Goal: Task Accomplishment & Management: Use online tool/utility

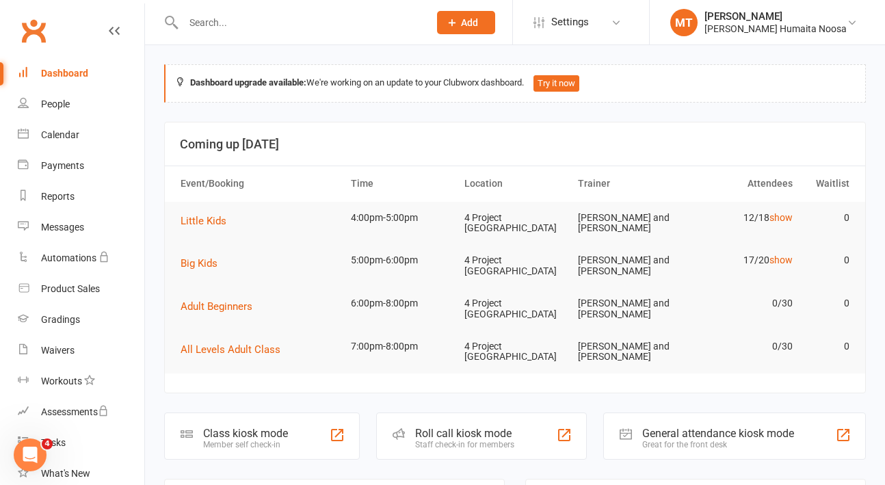
click at [230, 25] on input "text" at bounding box center [299, 22] width 240 height 19
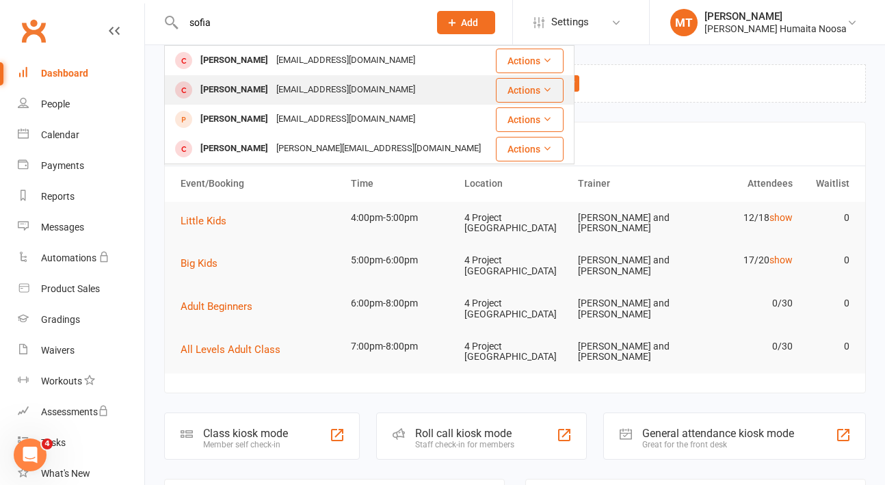
type input "sofia"
click at [255, 88] on div "[PERSON_NAME]" at bounding box center [234, 90] width 76 height 20
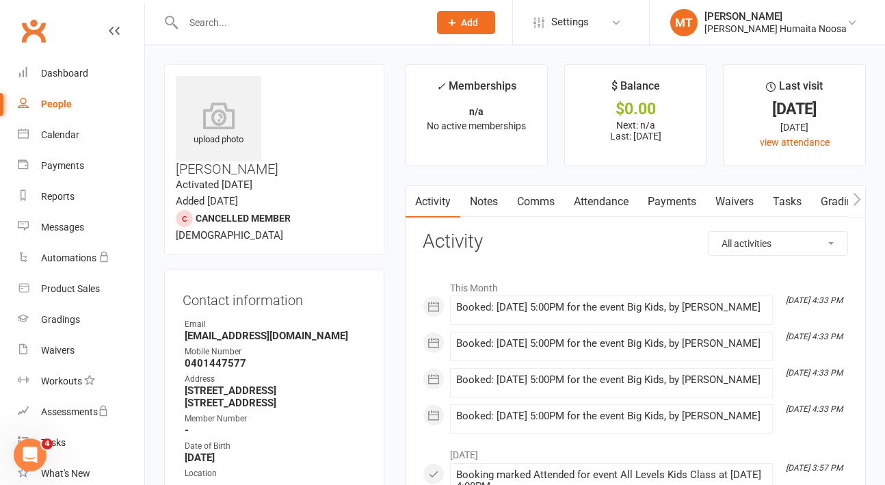
click at [604, 207] on link "Attendance" at bounding box center [601, 201] width 74 height 31
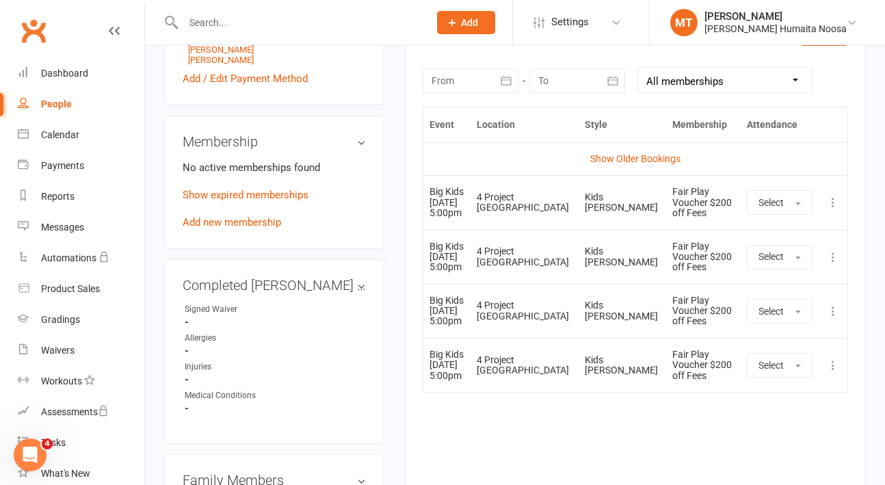
scroll to position [602, 0]
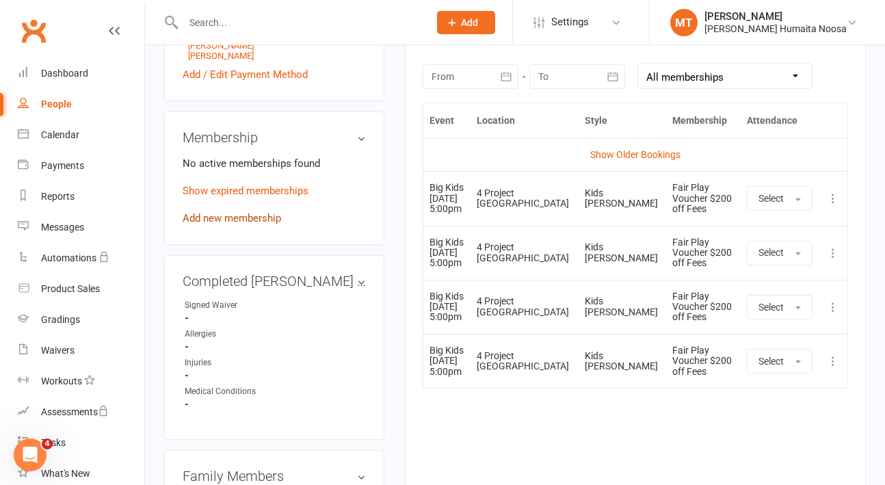
click at [228, 212] on link "Add new membership" at bounding box center [232, 218] width 98 height 12
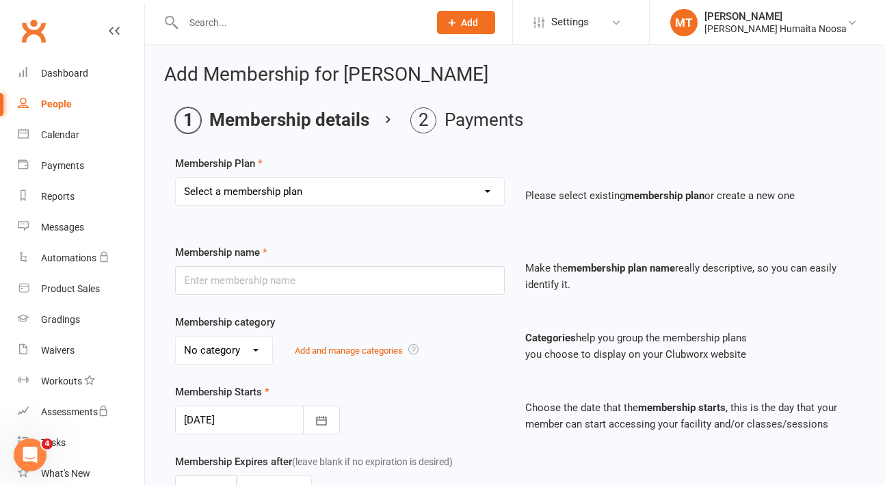
click at [286, 185] on select "Select a membership plan Create new Membership Plan 10 Class Pack 30 Class Pack…" at bounding box center [340, 191] width 328 height 27
select select "10"
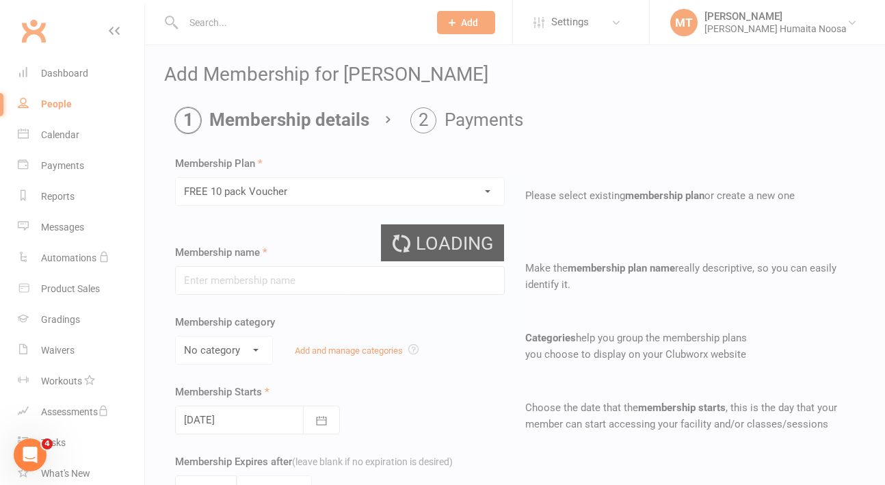
type input "FREE 10 pack Voucher"
type input "1"
type input "10"
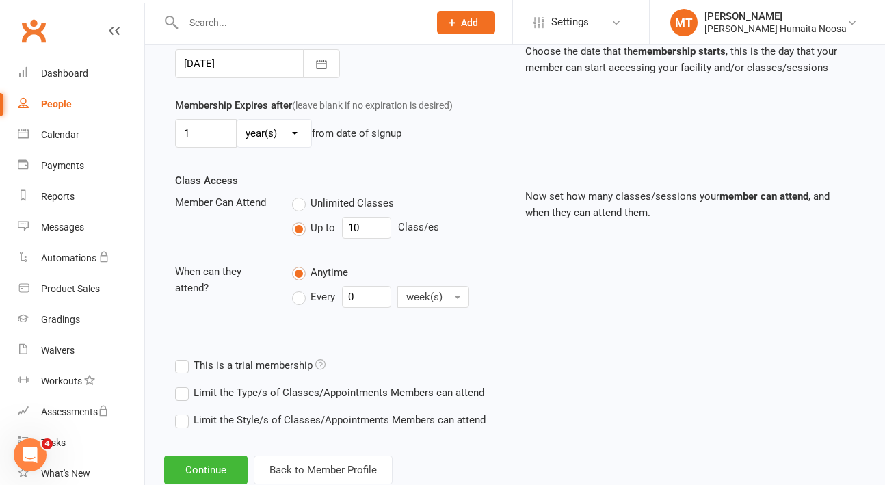
scroll to position [394, 0]
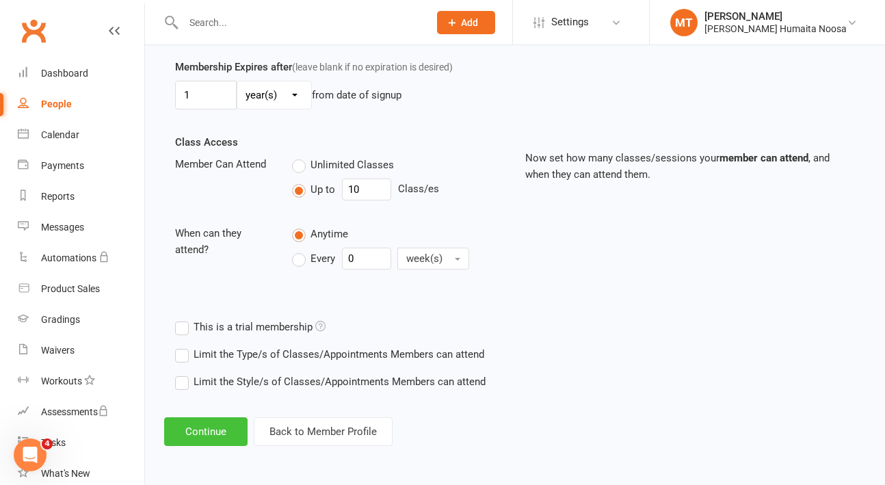
click at [221, 429] on button "Continue" at bounding box center [205, 431] width 83 height 29
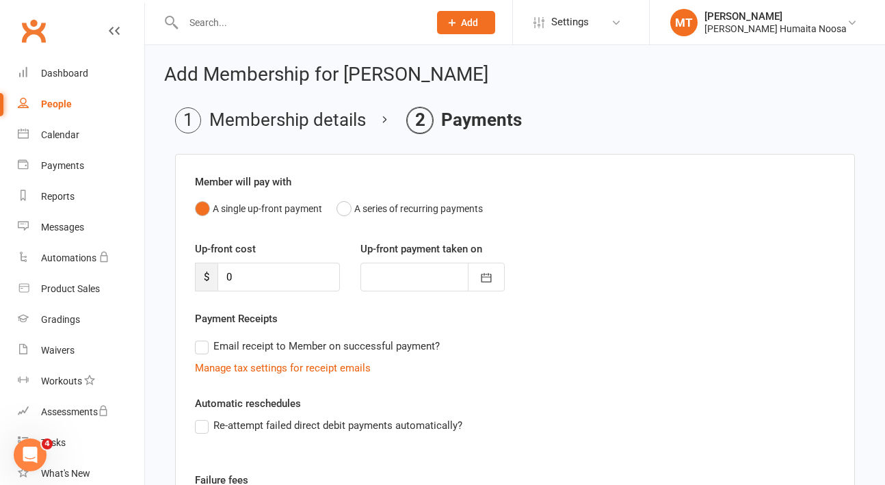
scroll to position [205, 0]
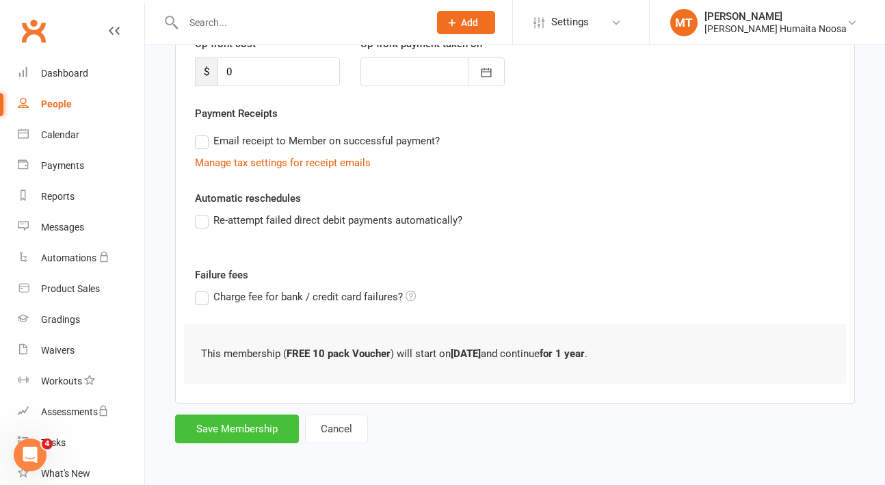
click at [243, 430] on button "Save Membership" at bounding box center [237, 428] width 124 height 29
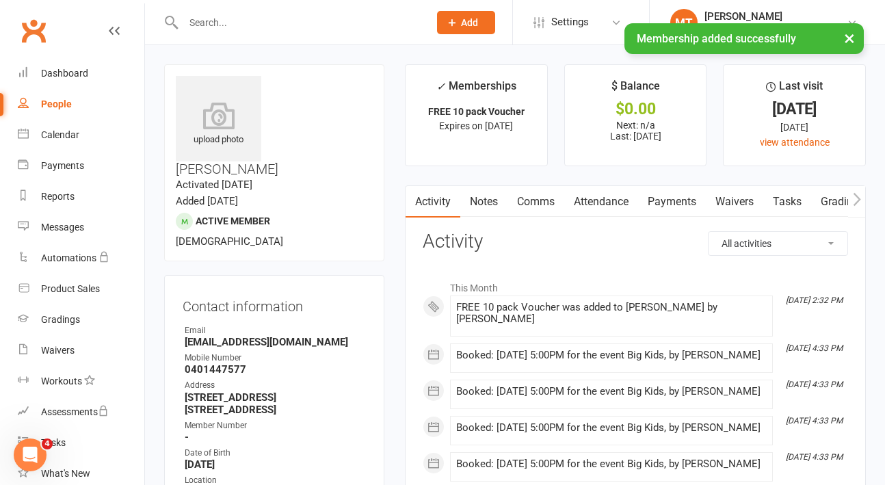
click at [670, 202] on link "Payments" at bounding box center [672, 201] width 68 height 31
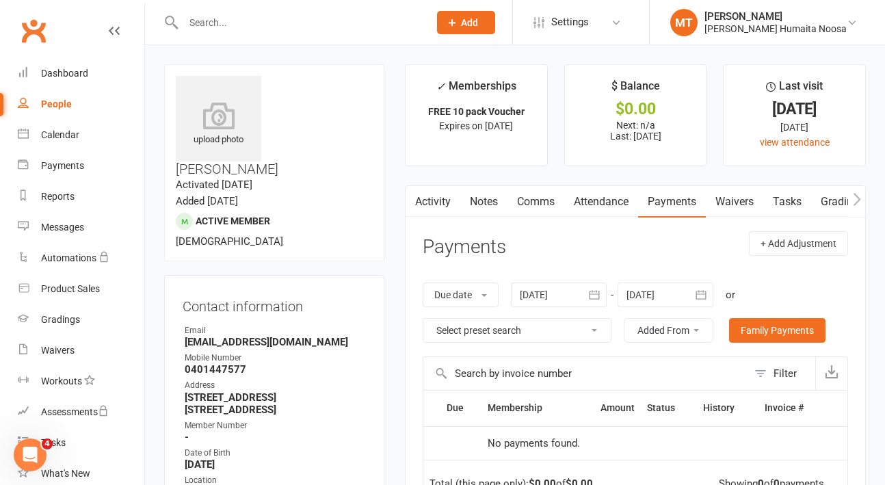
click at [608, 207] on link "Attendance" at bounding box center [601, 201] width 74 height 31
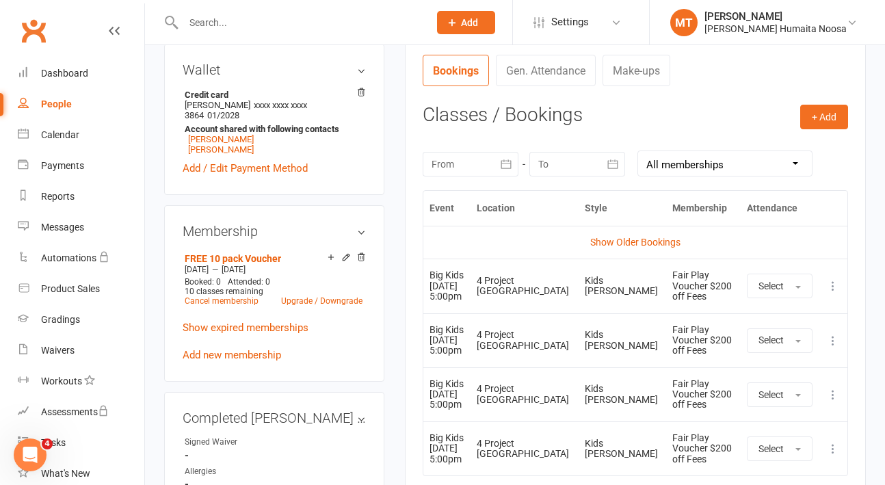
scroll to position [513, 0]
click at [51, 135] on div "Calendar" at bounding box center [60, 134] width 38 height 11
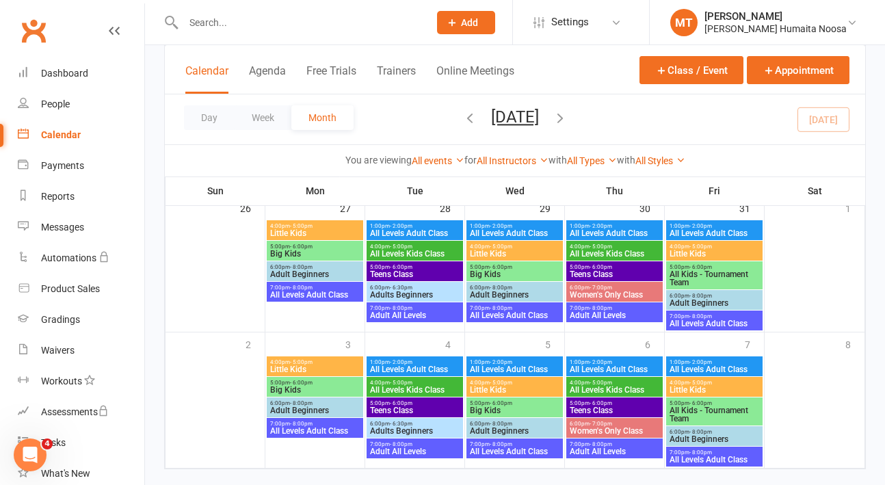
scroll to position [614, 0]
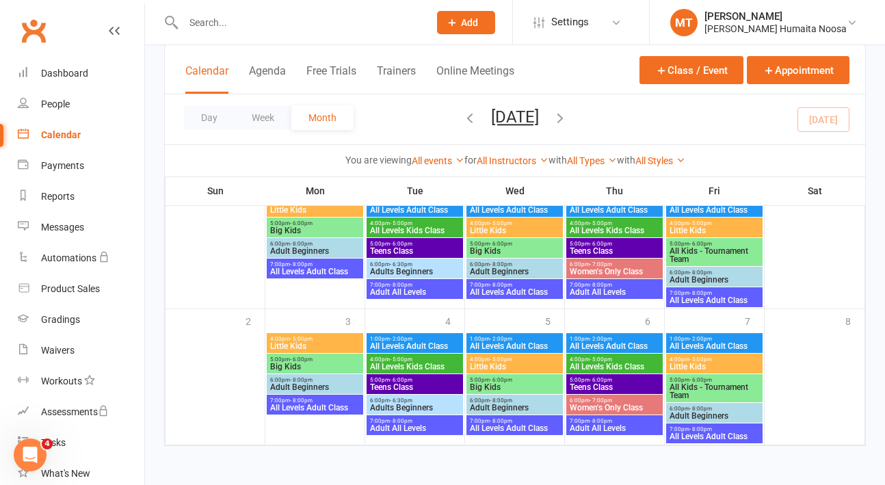
click at [567, 120] on icon "button" at bounding box center [559, 117] width 15 height 15
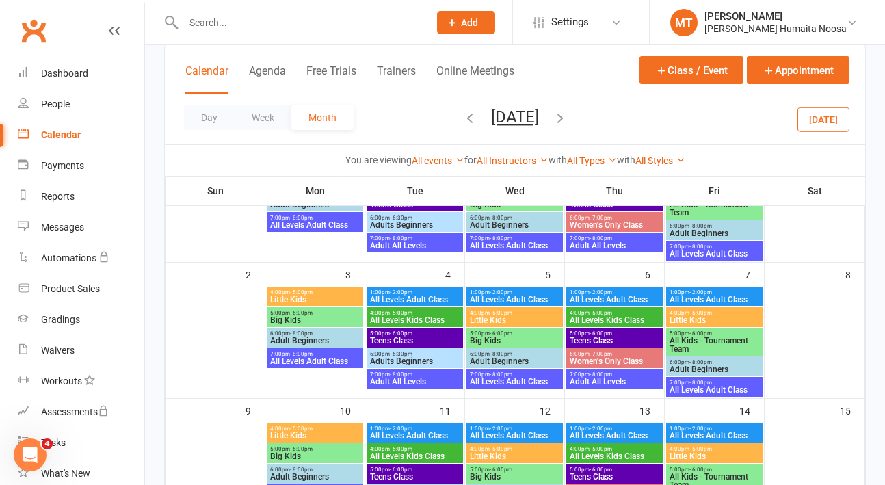
scroll to position [213, 0]
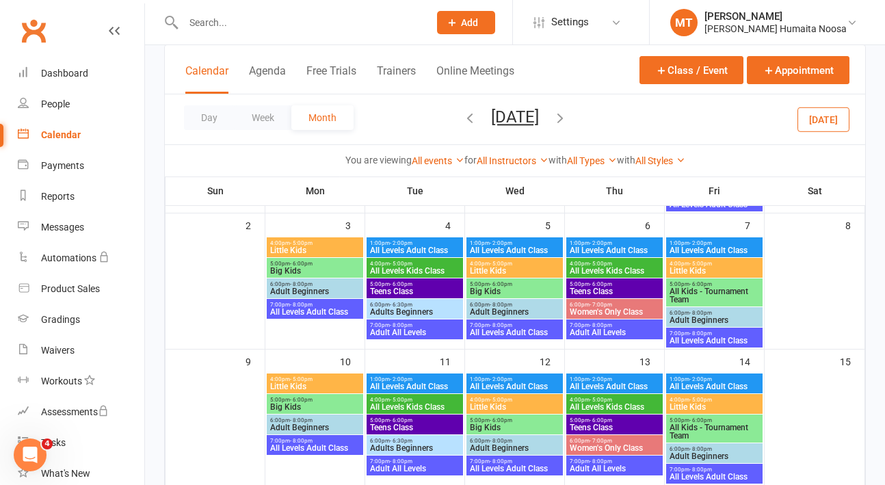
click at [302, 402] on span "- 6:00pm" at bounding box center [301, 400] width 23 height 6
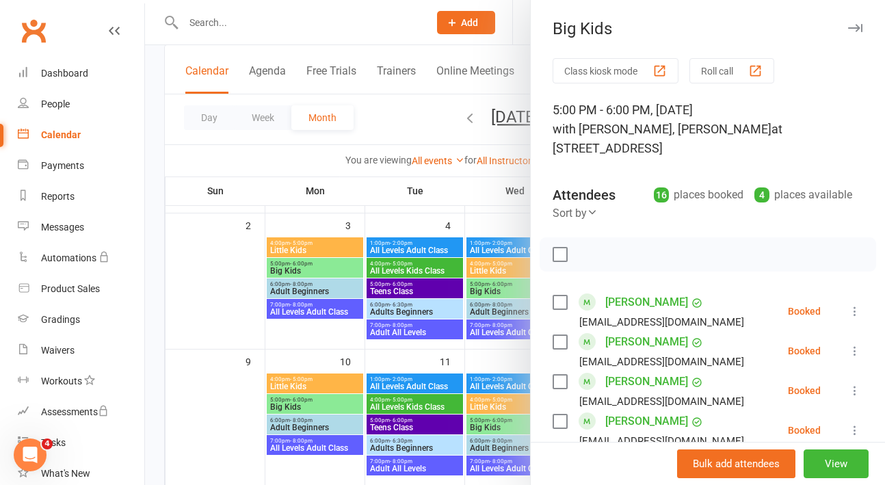
click at [304, 360] on div at bounding box center [515, 242] width 740 height 485
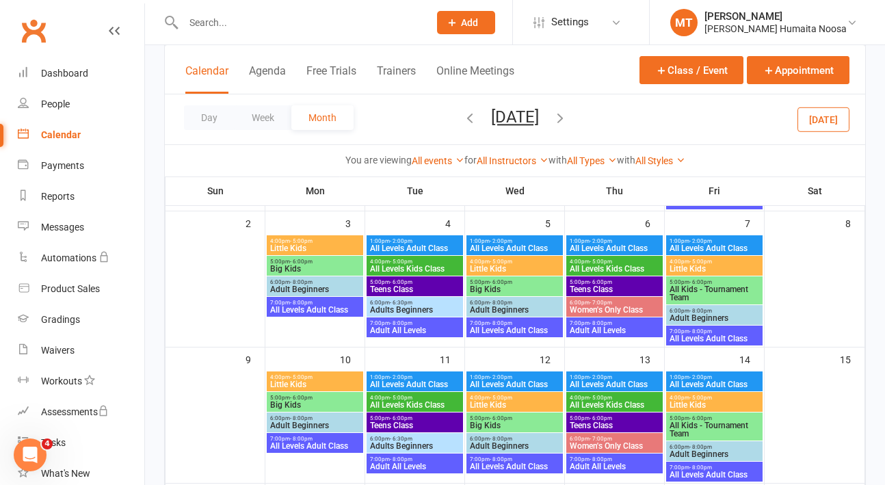
scroll to position [0, 0]
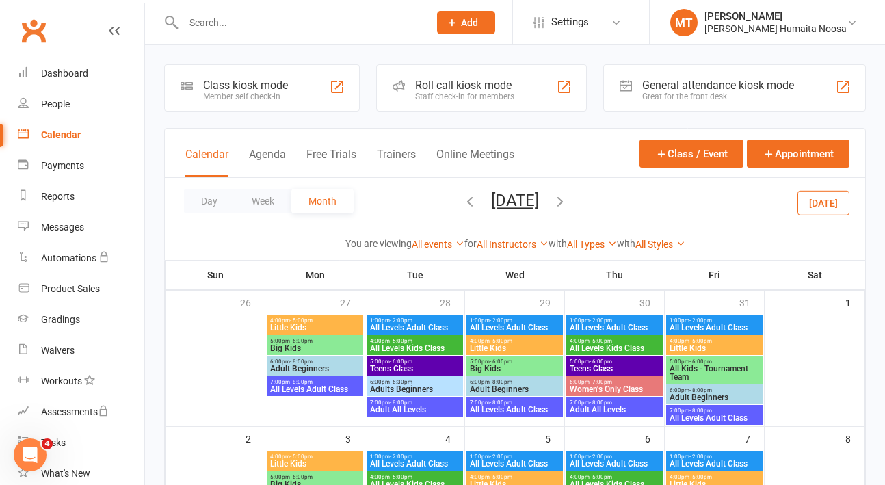
click at [462, 196] on icon "button" at bounding box center [469, 200] width 15 height 15
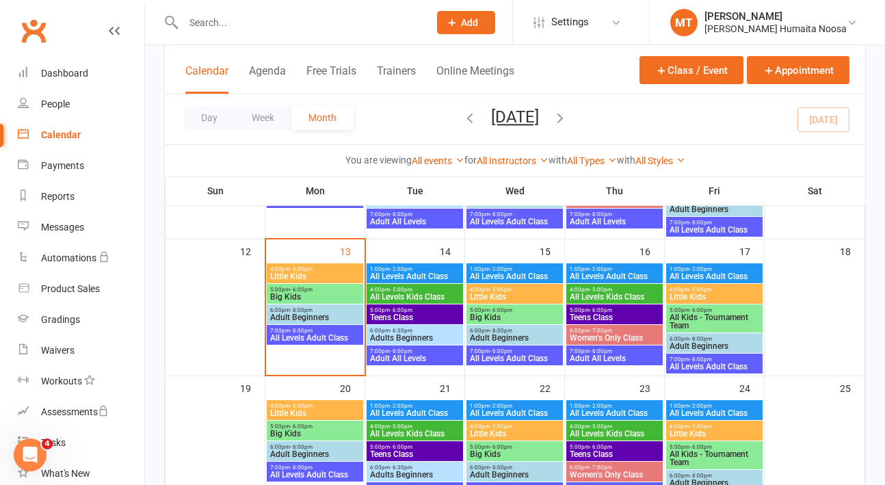
scroll to position [271, 0]
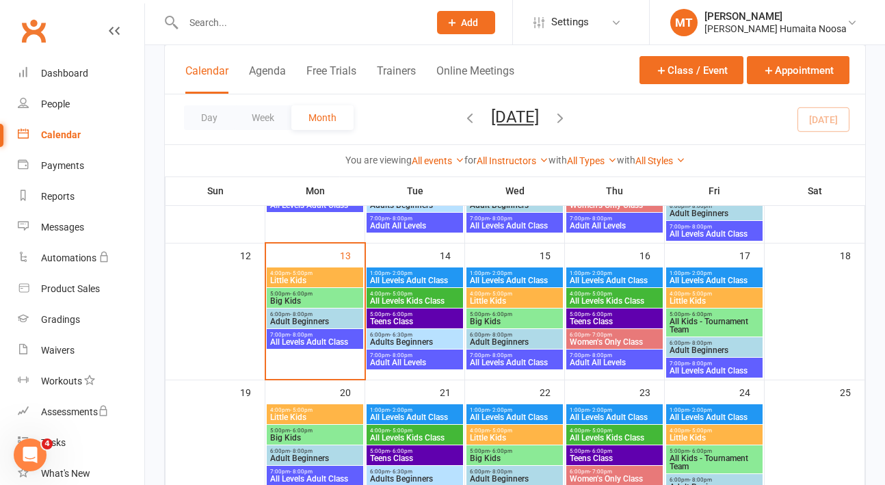
click at [401, 304] on span "All Levels Kids Class" at bounding box center [414, 301] width 91 height 8
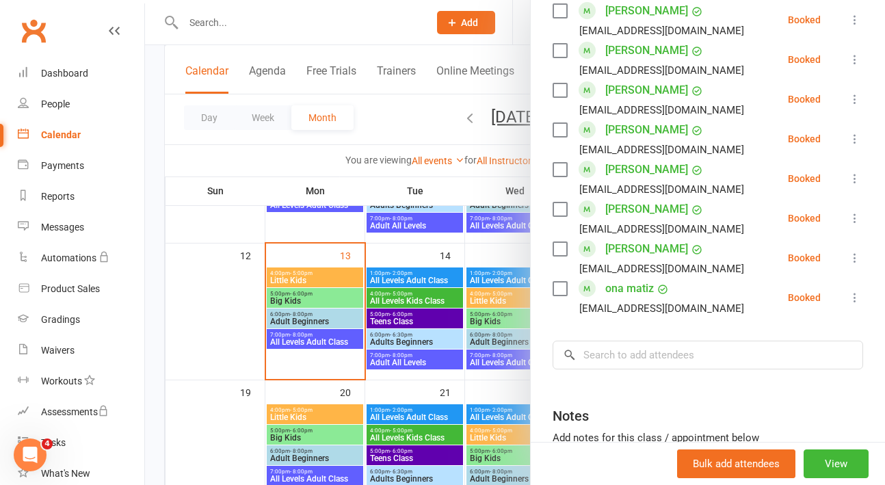
scroll to position [477, 0]
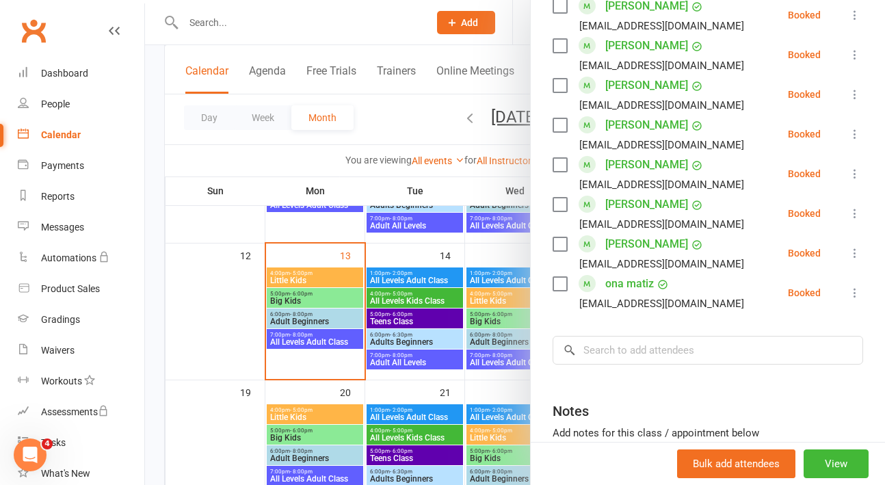
click at [387, 388] on div at bounding box center [515, 242] width 740 height 485
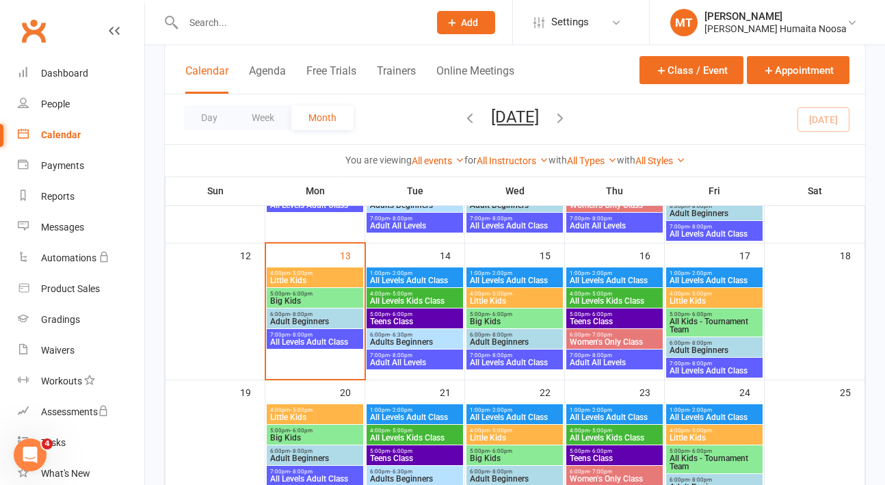
click at [405, 300] on span "All Levels Kids Class" at bounding box center [414, 301] width 91 height 8
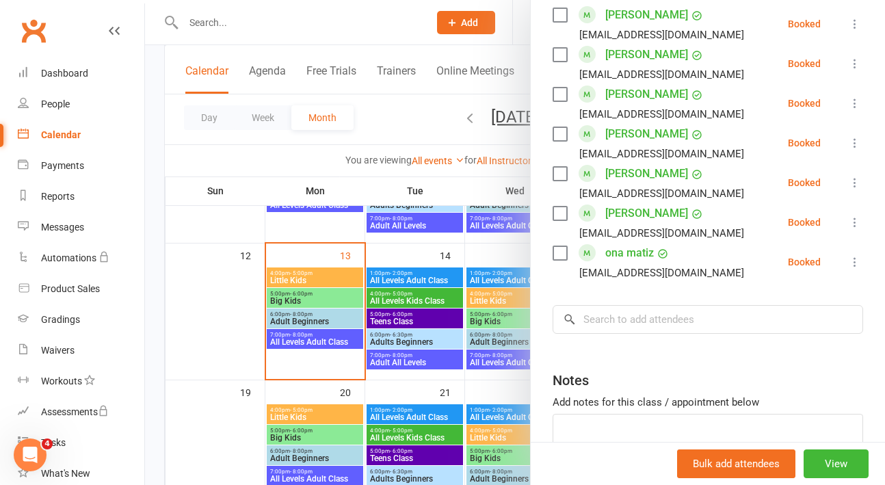
scroll to position [519, 0]
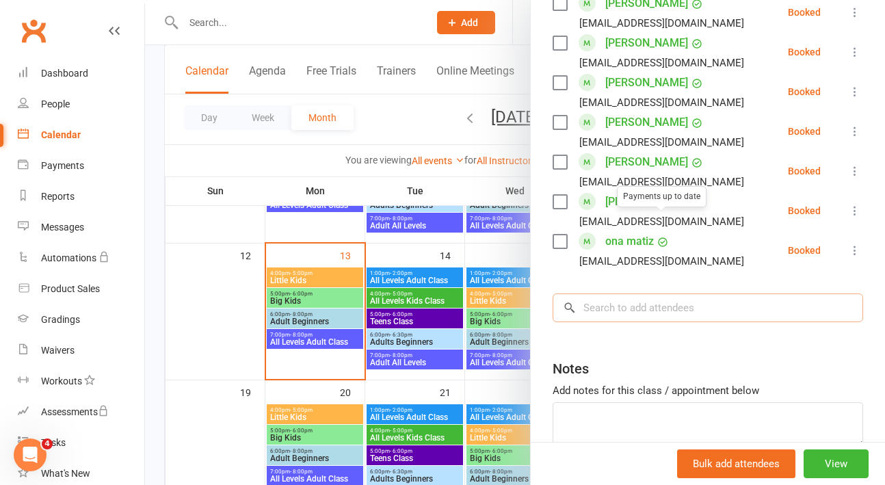
click at [617, 293] on input "search" at bounding box center [707, 307] width 310 height 29
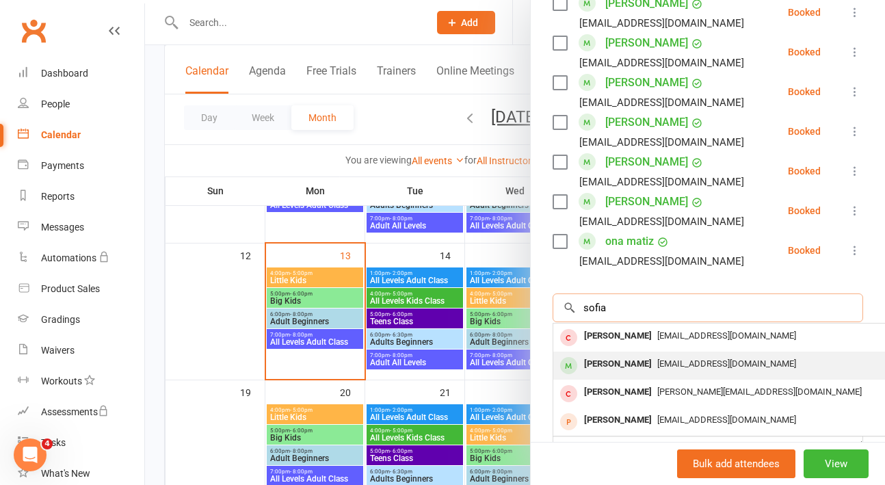
type input "sofia"
click at [634, 354] on div "[PERSON_NAME]" at bounding box center [617, 364] width 79 height 20
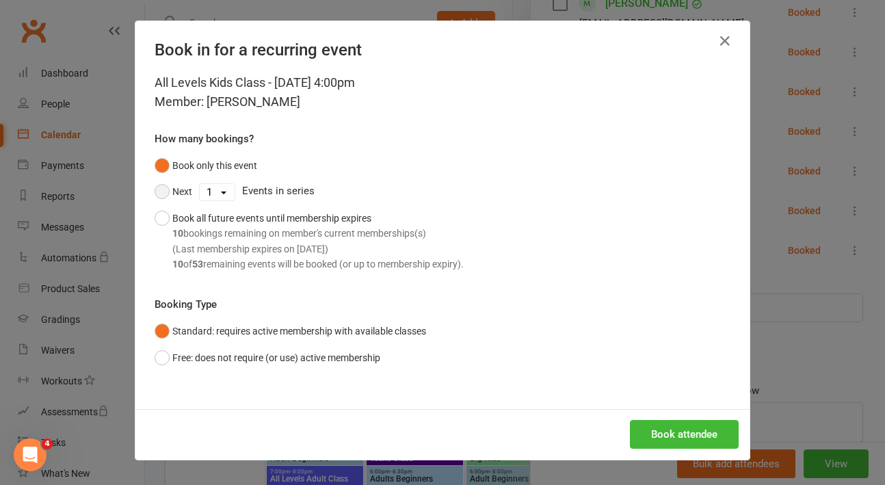
click at [161, 187] on button "Next" at bounding box center [174, 191] width 38 height 26
click at [217, 188] on select "1 2 3 4 5 6 7 8 9 10 11 12 13 14 15 16 17 18 19 20 21 22 23 24 25 26 27 28 29 3…" at bounding box center [217, 192] width 35 height 16
select select "6"
click at [675, 436] on button "Book attendee" at bounding box center [684, 434] width 109 height 29
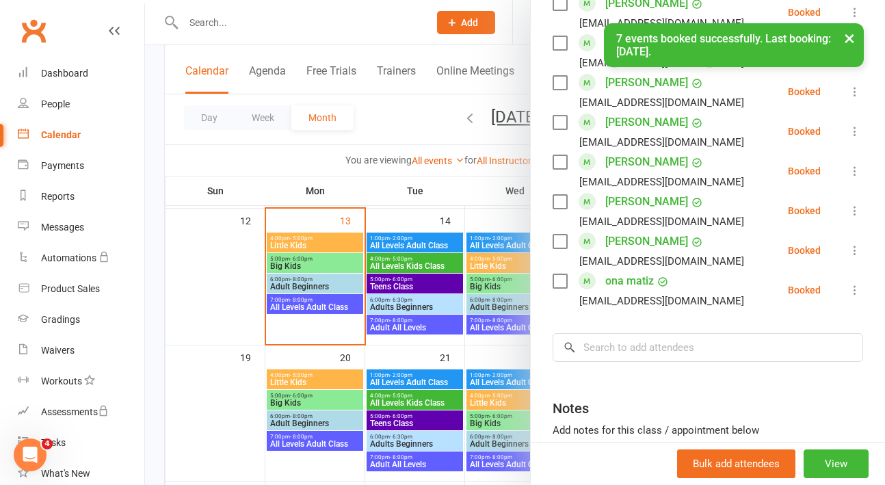
scroll to position [306, 0]
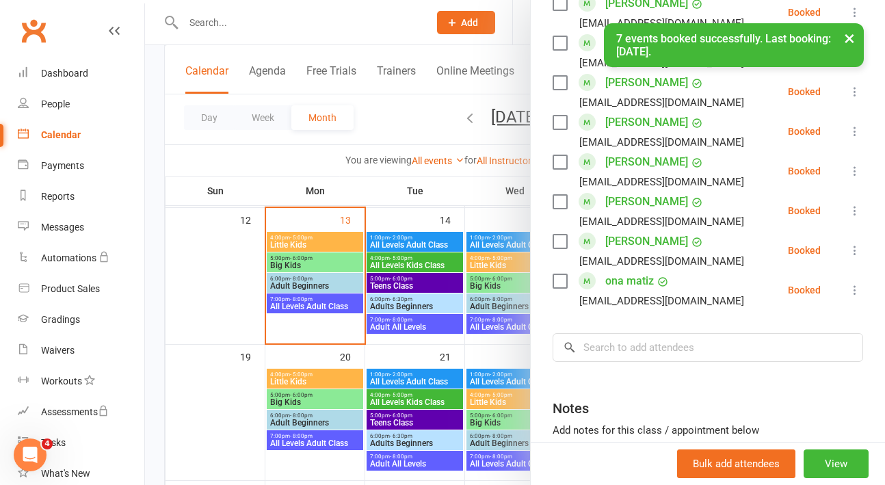
click at [220, 370] on div at bounding box center [515, 242] width 740 height 485
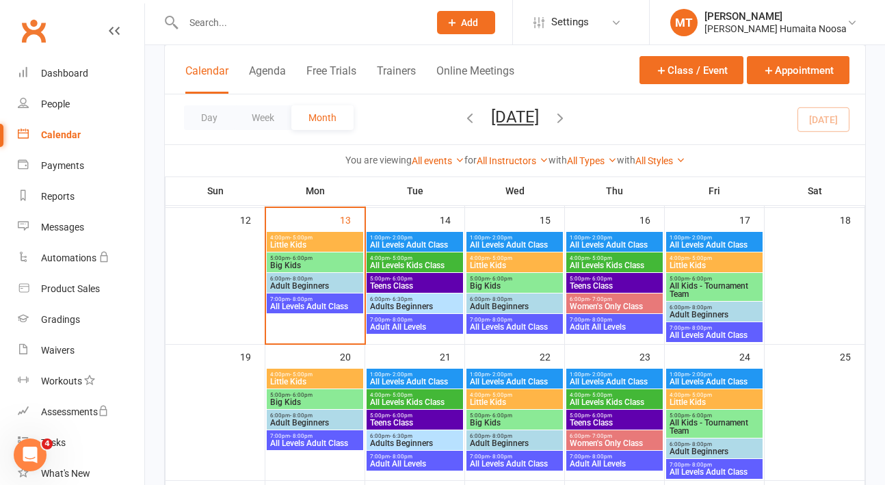
click at [567, 116] on icon "button" at bounding box center [559, 117] width 15 height 15
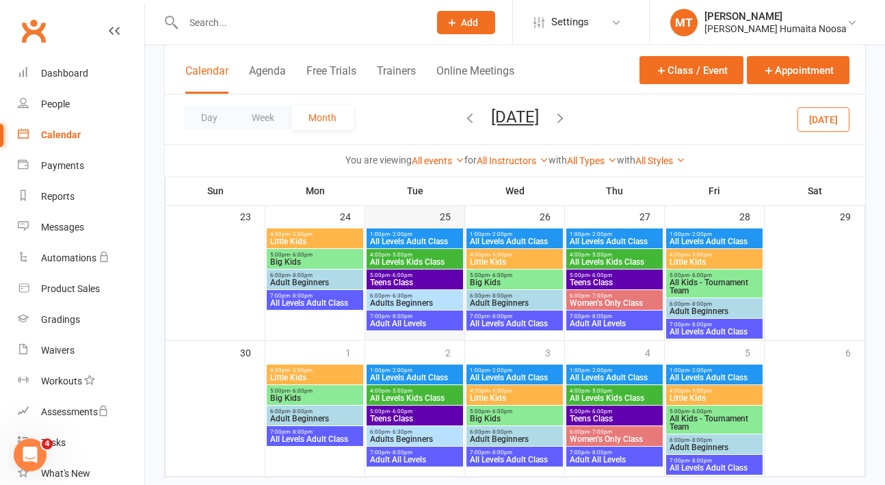
scroll to position [634, 0]
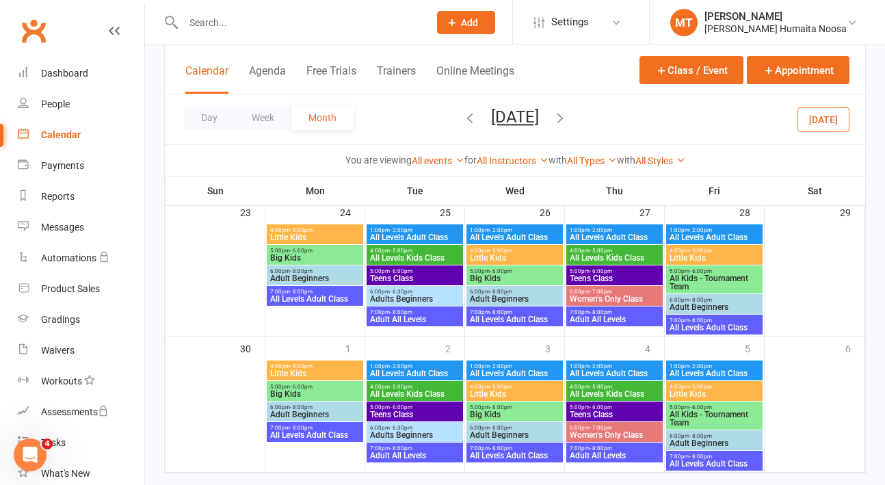
click at [608, 116] on div "Day Week Month [DATE] [DATE] Sun Mon Tue Wed Thu Fri Sat 28 29 30 01 02 03 04 0…" at bounding box center [515, 119] width 700 height 50
click at [567, 118] on icon "button" at bounding box center [559, 117] width 15 height 15
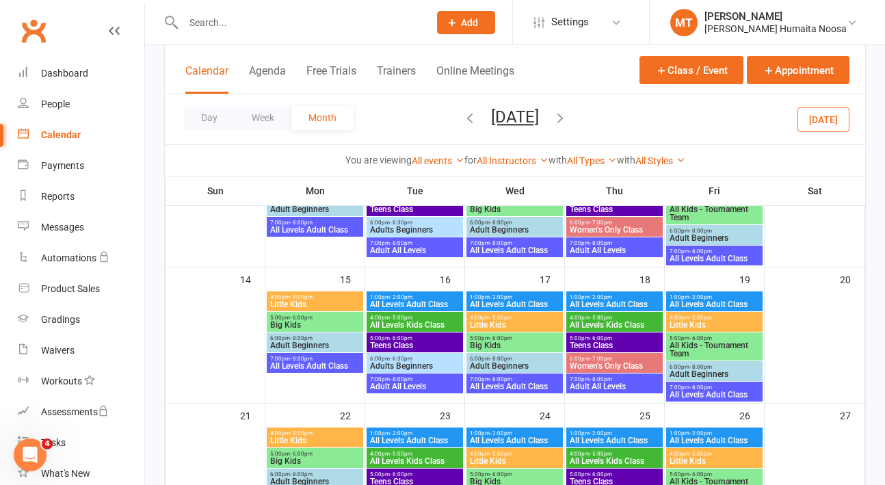
scroll to position [295, 0]
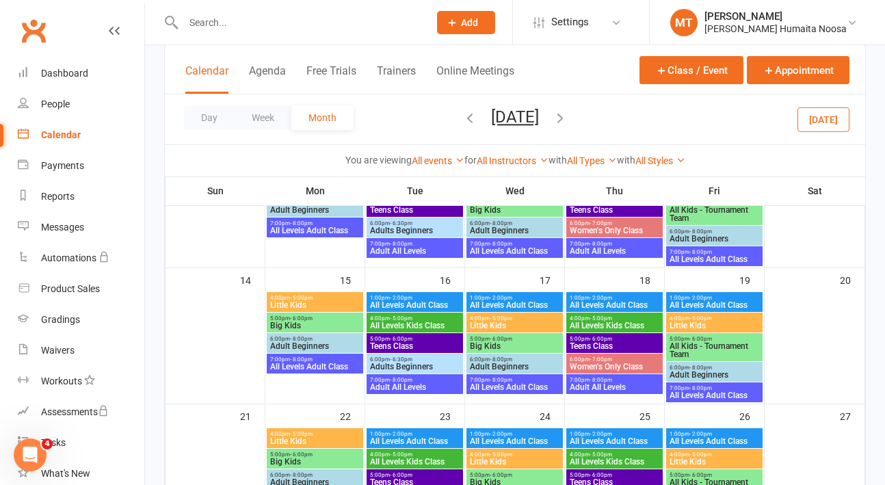
click at [462, 113] on icon "button" at bounding box center [469, 117] width 15 height 15
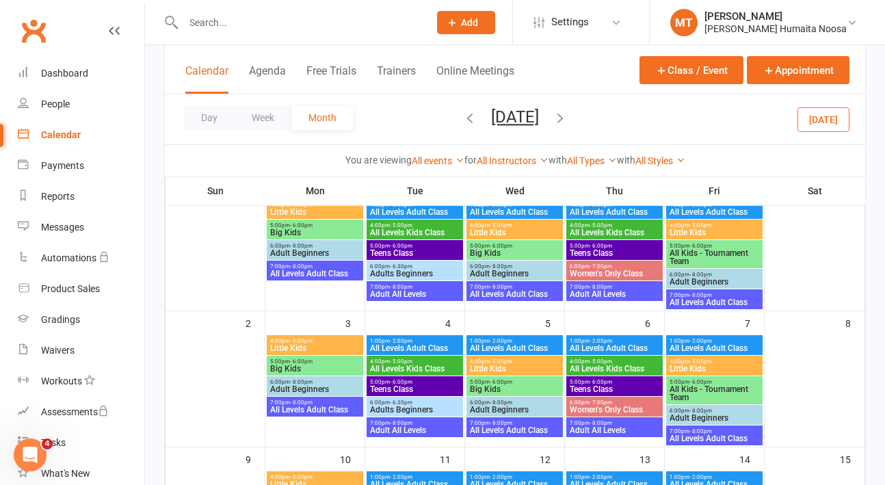
scroll to position [145, 0]
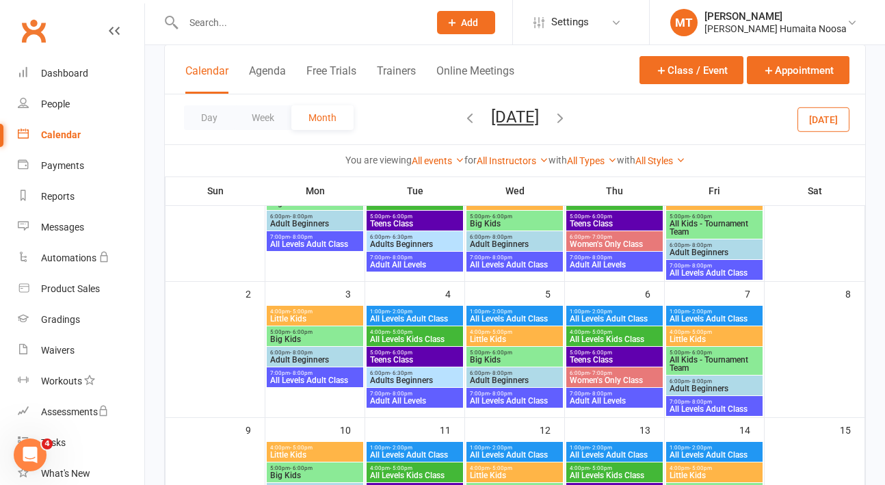
click at [307, 336] on span "Big Kids" at bounding box center [314, 339] width 91 height 8
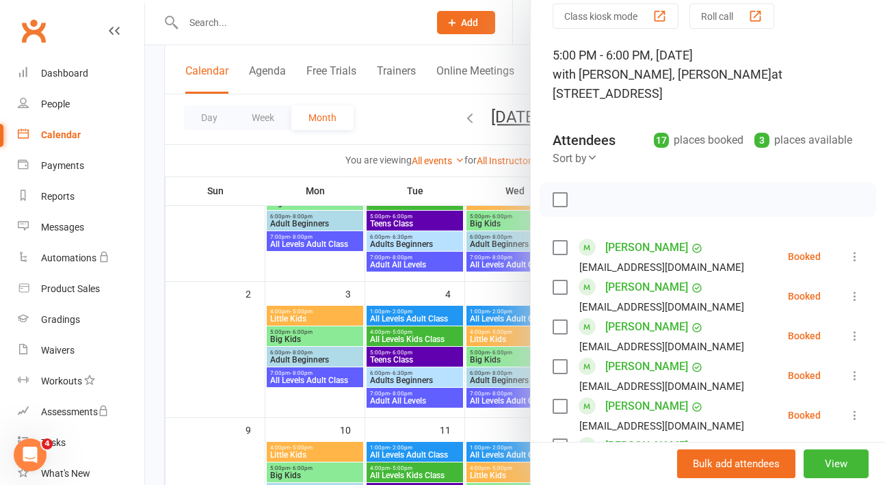
scroll to position [57, 0]
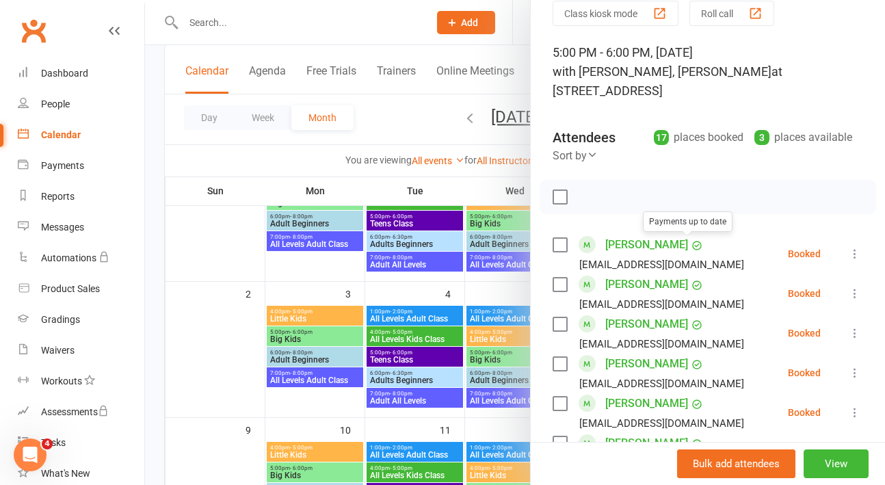
click at [302, 410] on div at bounding box center [515, 242] width 740 height 485
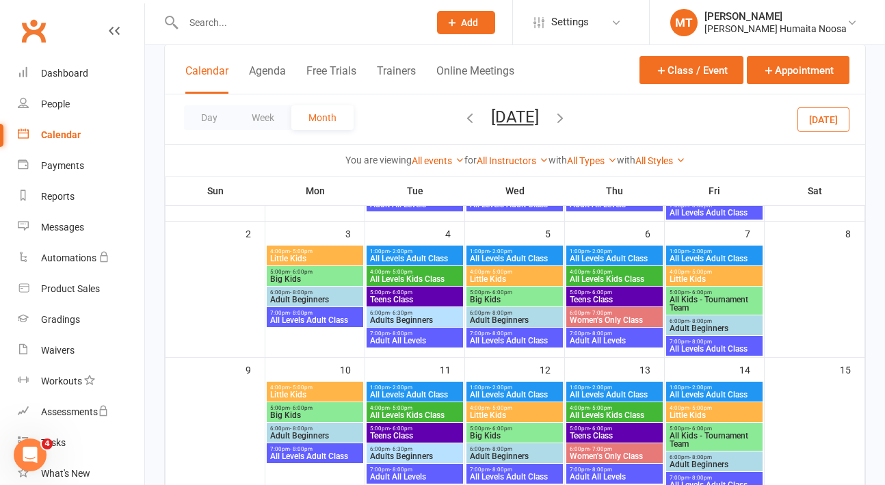
scroll to position [206, 0]
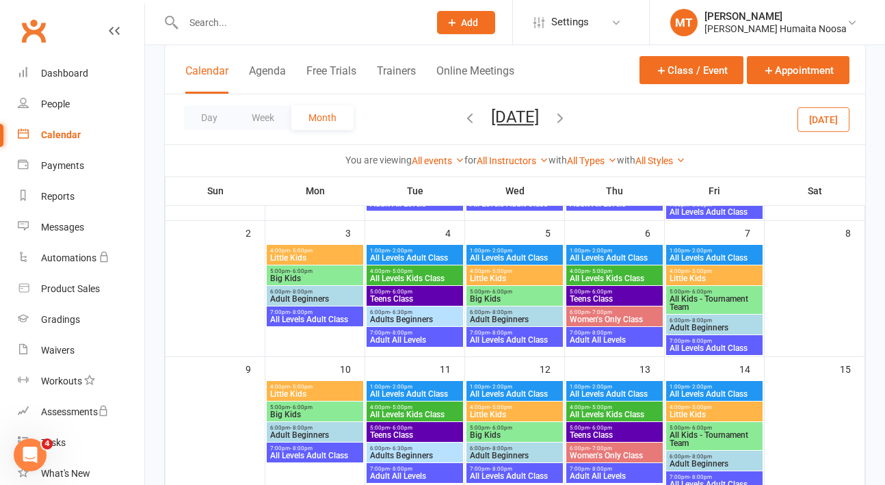
click at [298, 411] on span "Big Kids" at bounding box center [314, 414] width 91 height 8
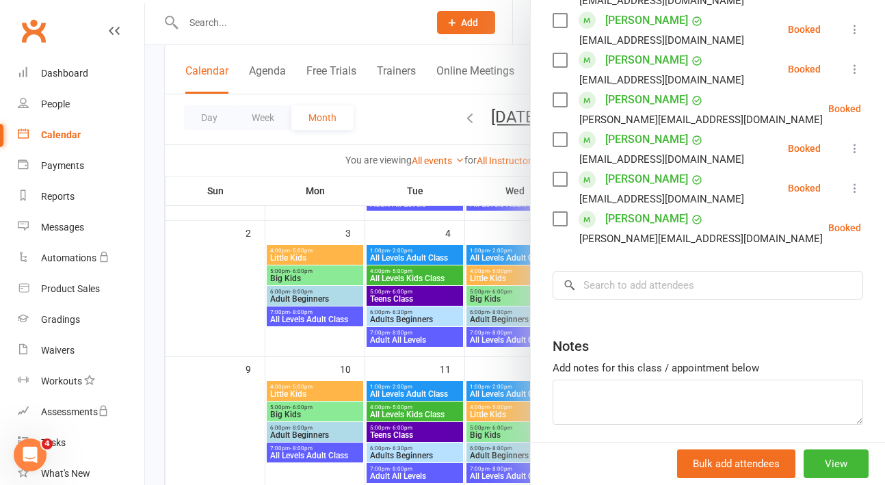
scroll to position [729, 0]
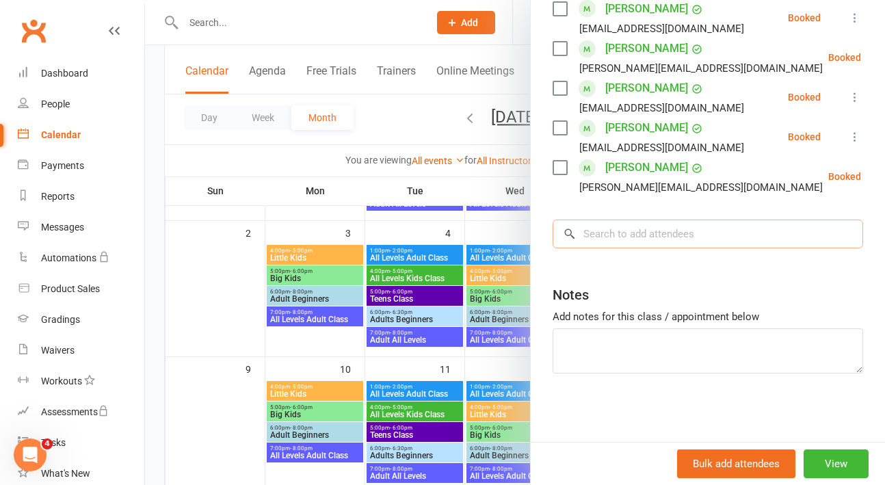
click at [621, 230] on input "search" at bounding box center [707, 233] width 310 height 29
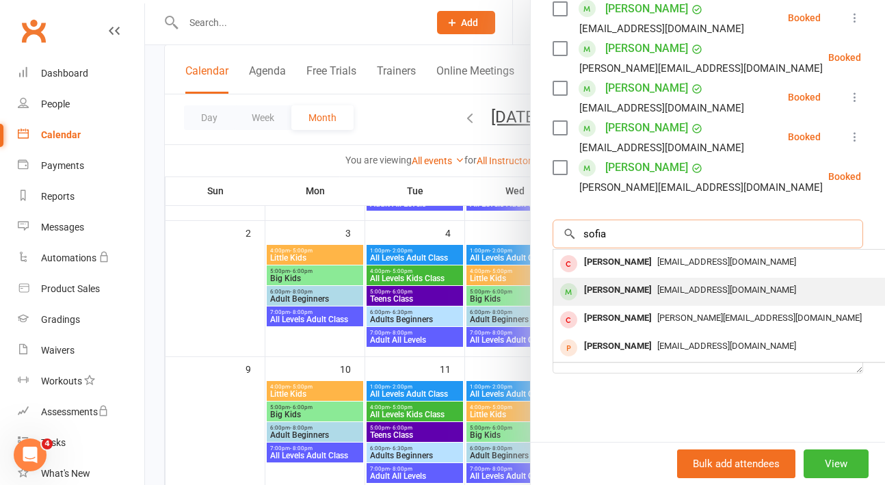
type input "sofia"
click at [626, 289] on div "[PERSON_NAME]" at bounding box center [617, 290] width 79 height 20
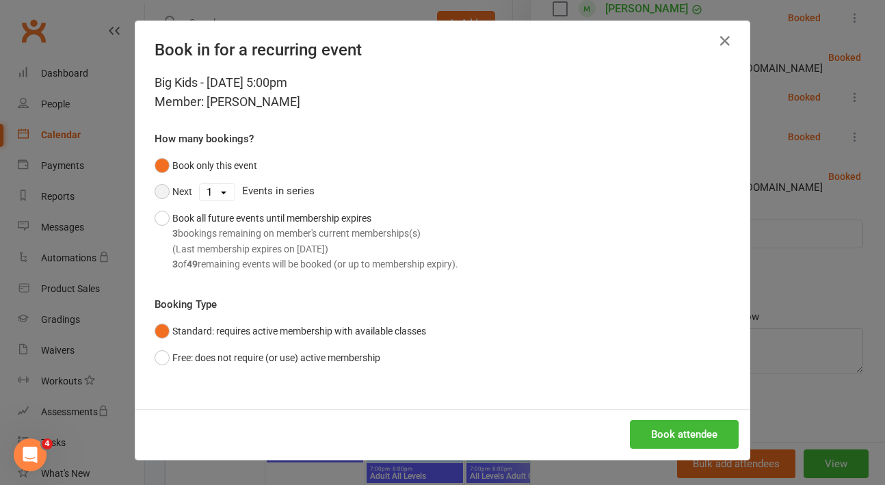
click at [157, 192] on button "Next" at bounding box center [174, 191] width 38 height 26
click at [161, 215] on button "Book all future events until membership expires 3 bookings remaining on member'…" at bounding box center [307, 241] width 304 height 72
click at [669, 431] on button "Book attendee" at bounding box center [684, 434] width 109 height 29
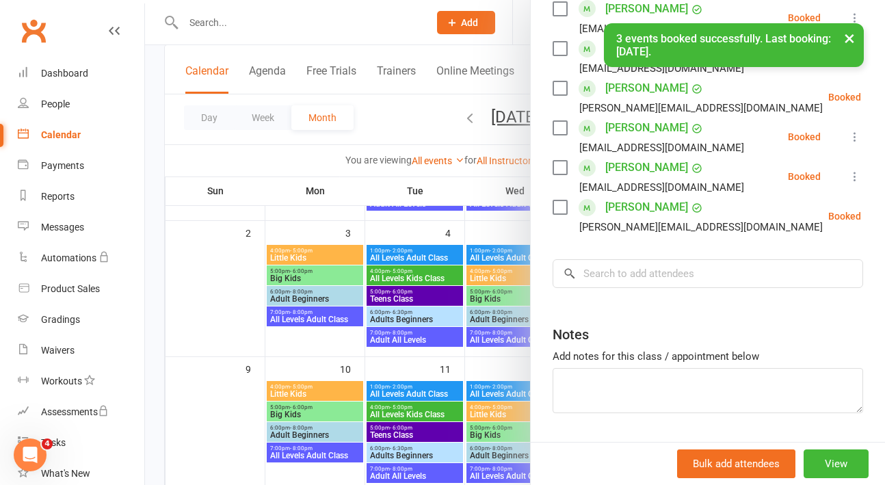
scroll to position [769, 0]
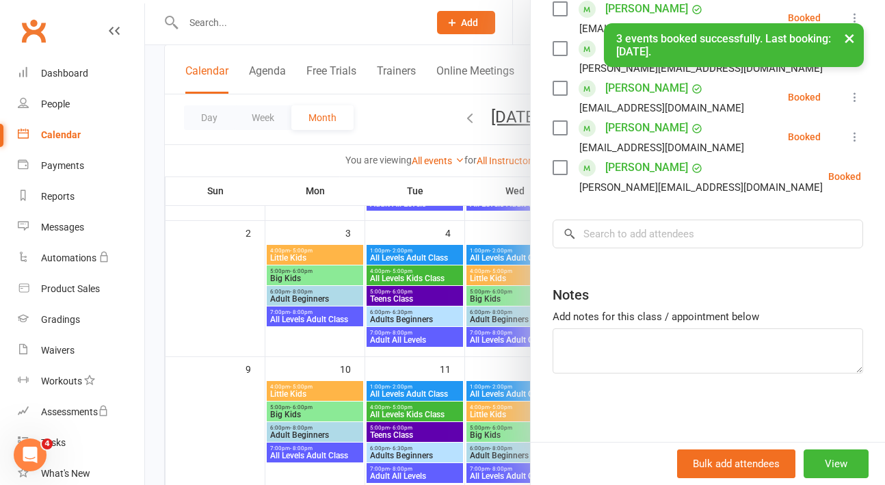
click at [198, 347] on div at bounding box center [515, 242] width 740 height 485
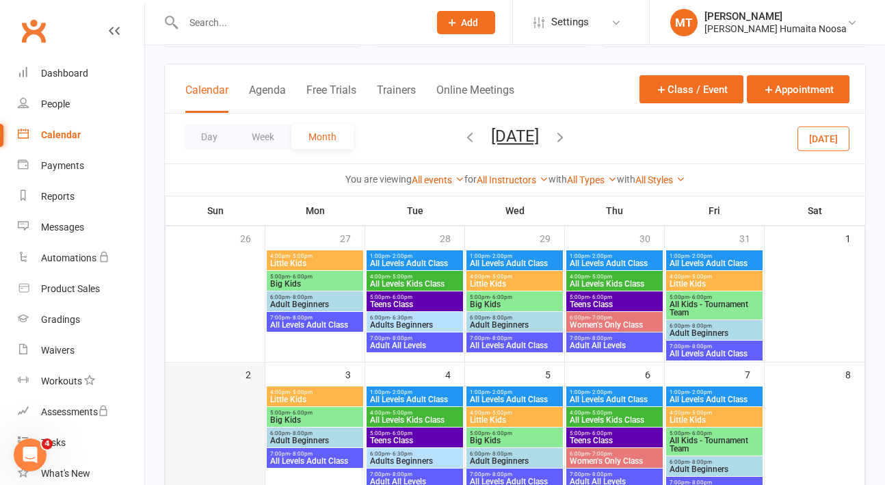
scroll to position [0, 0]
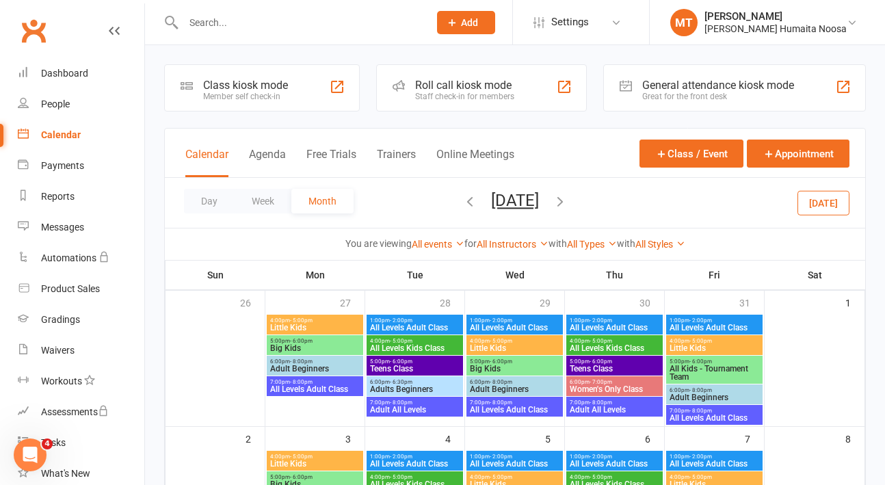
click at [477, 198] on span "[DATE] [DATE] Sun Mon Tue Wed Thu Fri Sat 28 29 30 01 02 03 04 05 06 07 08 09 1…" at bounding box center [514, 203] width 75 height 24
click at [462, 202] on icon "button" at bounding box center [469, 200] width 15 height 15
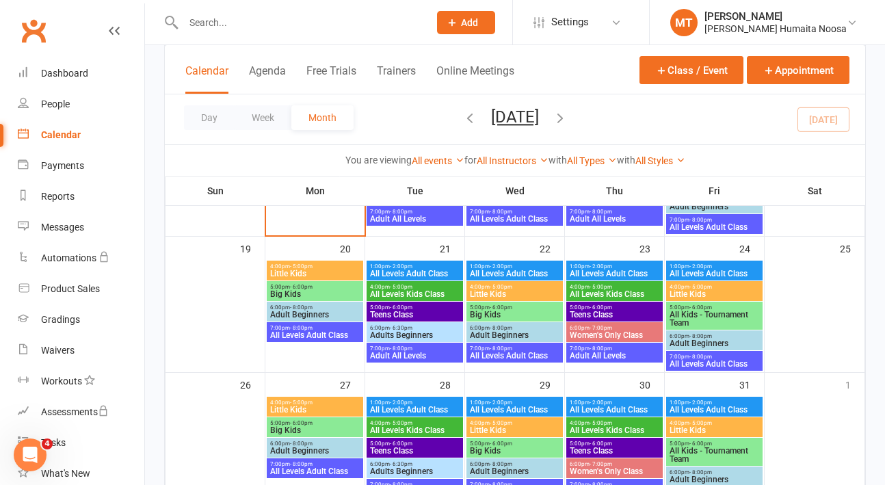
scroll to position [425, 0]
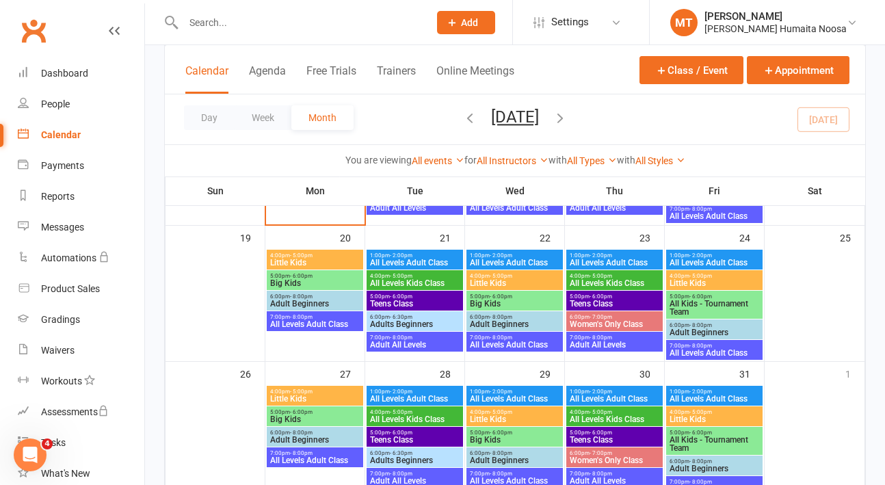
click at [305, 395] on span "Little Kids" at bounding box center [314, 398] width 91 height 8
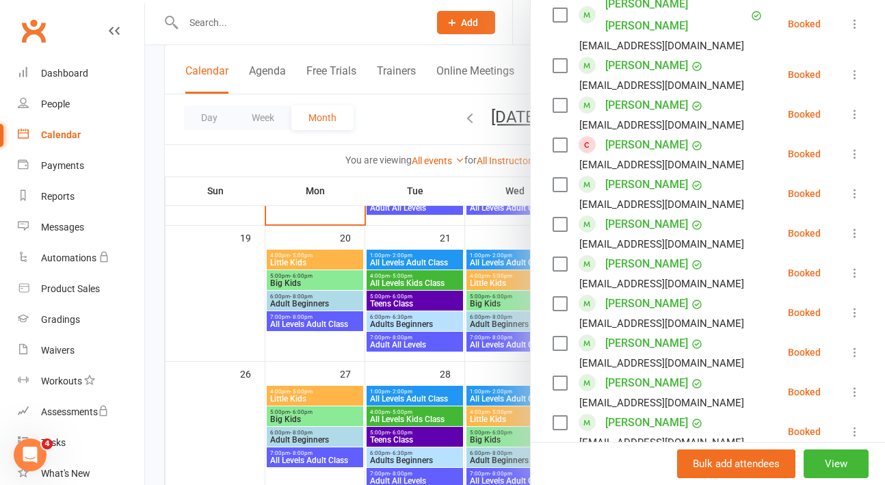
scroll to position [290, 0]
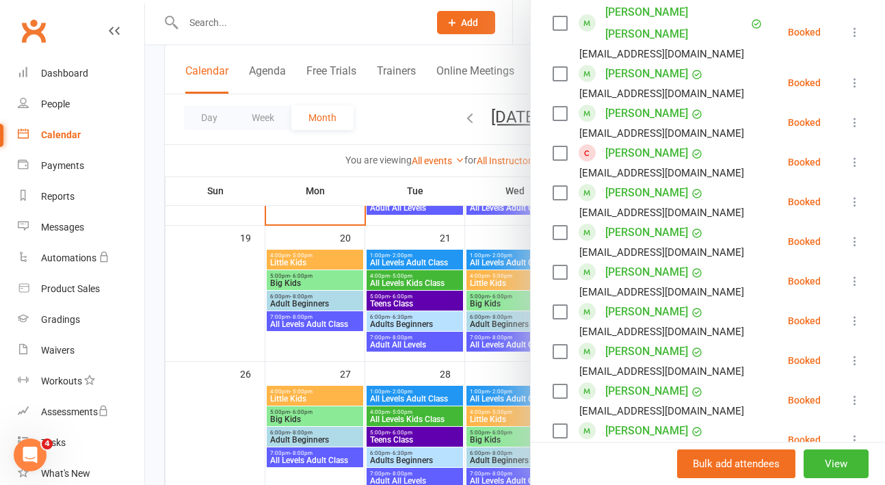
click at [859, 155] on icon at bounding box center [855, 162] width 14 height 14
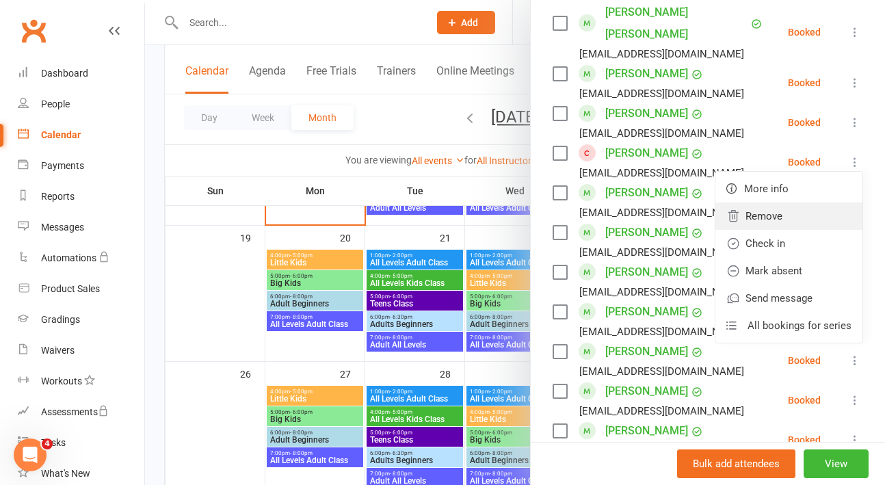
click at [789, 202] on link "Remove" at bounding box center [788, 215] width 147 height 27
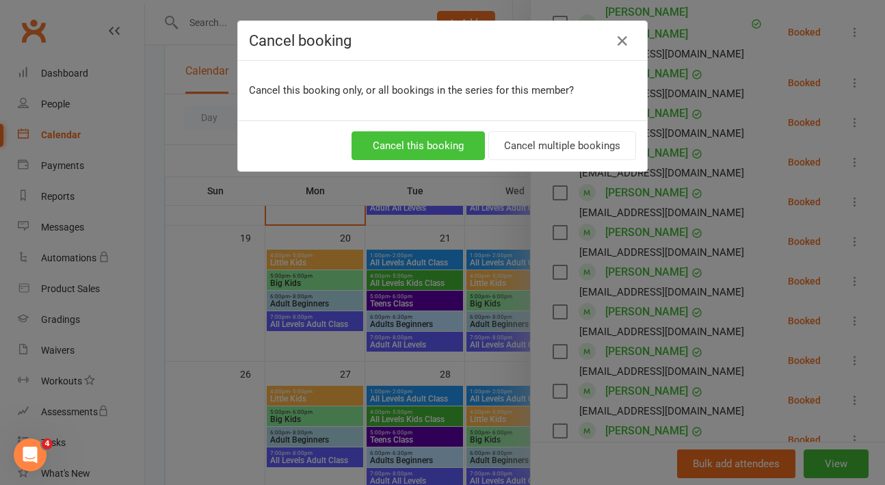
click at [401, 143] on button "Cancel this booking" at bounding box center [417, 145] width 133 height 29
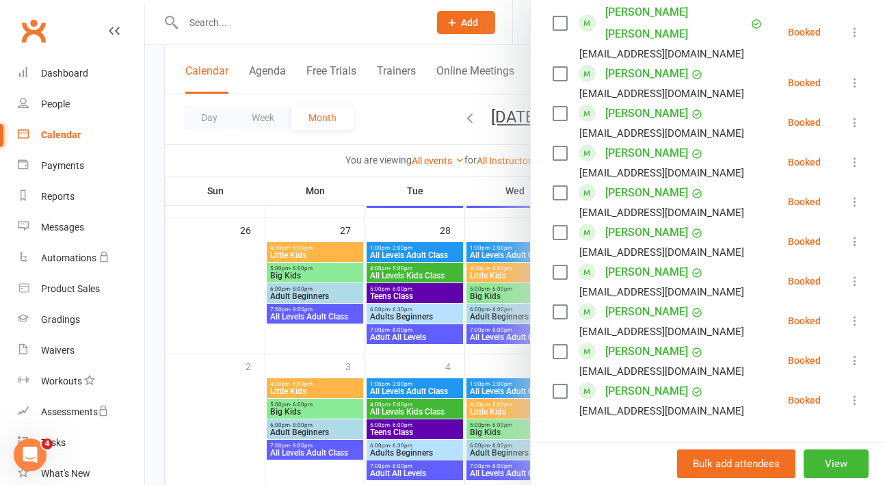
scroll to position [572, 0]
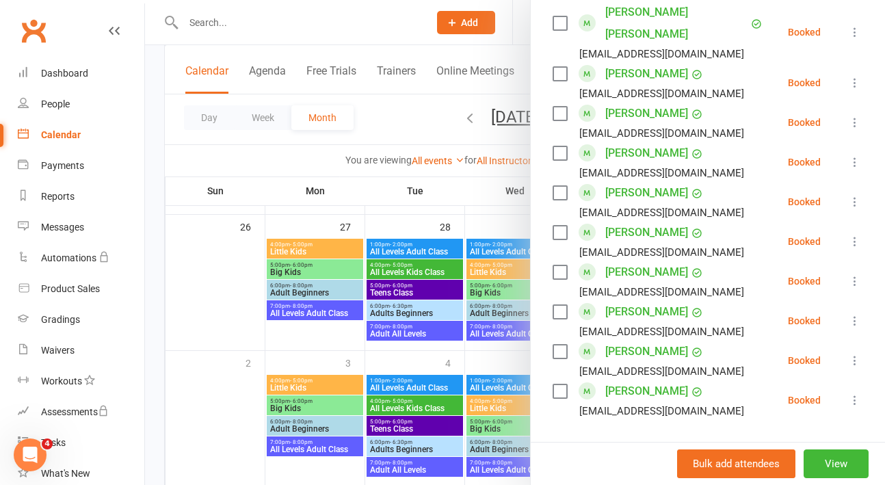
click at [311, 386] on div at bounding box center [515, 242] width 740 height 485
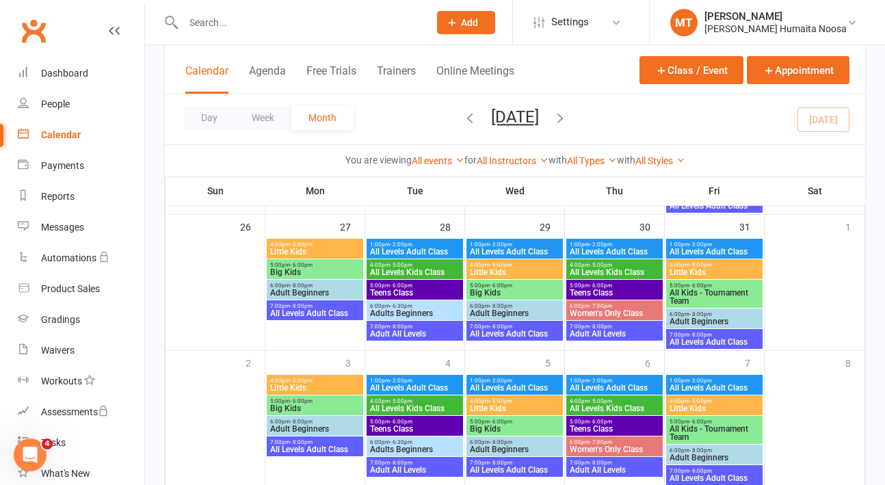
click at [300, 386] on span "Little Kids" at bounding box center [314, 388] width 91 height 8
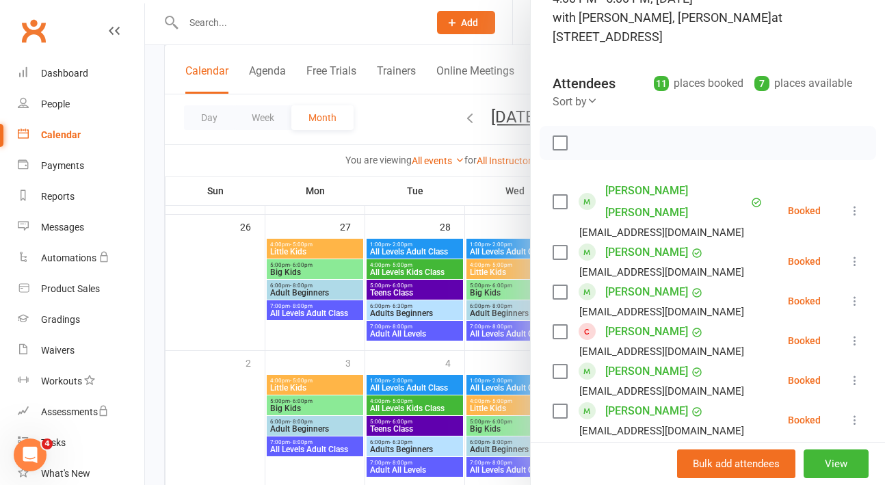
scroll to position [125, 0]
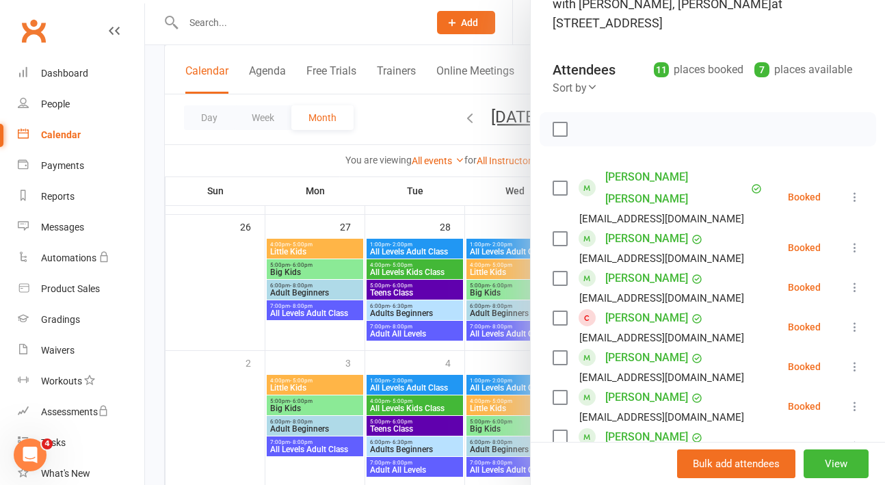
click at [852, 320] on icon at bounding box center [855, 327] width 14 height 14
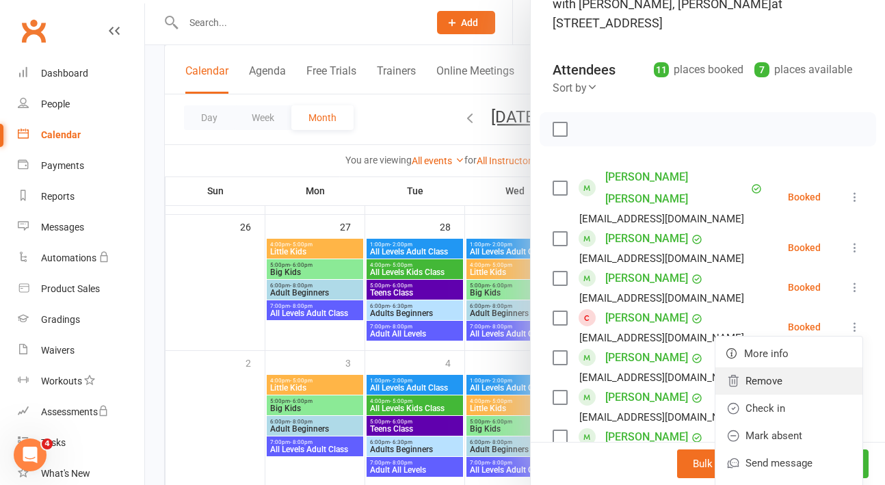
click at [785, 367] on link "Remove" at bounding box center [788, 380] width 147 height 27
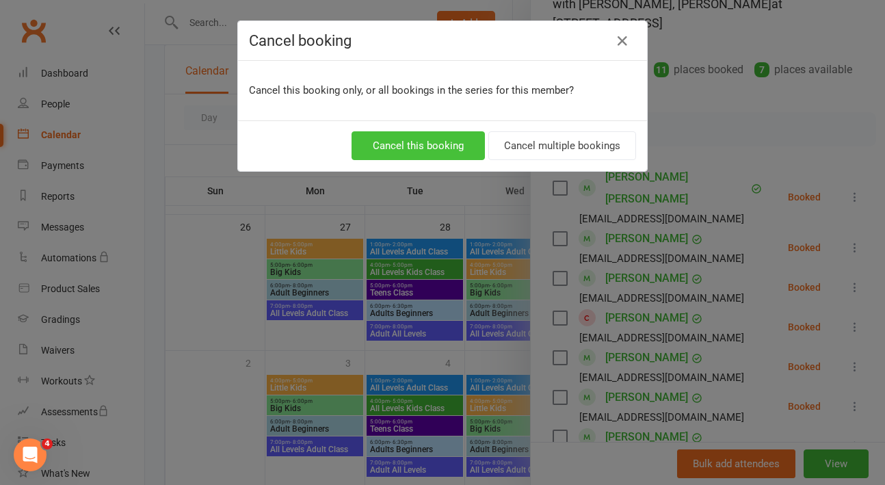
click at [429, 140] on button "Cancel this booking" at bounding box center [417, 145] width 133 height 29
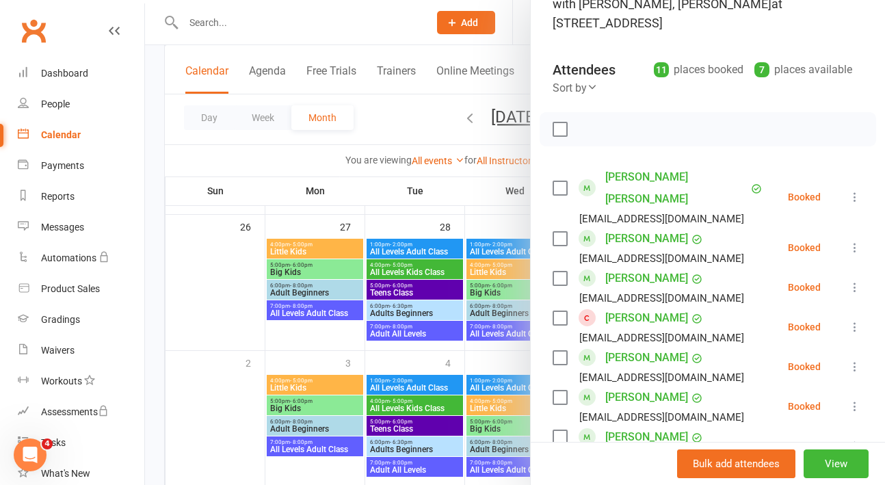
click at [214, 334] on div at bounding box center [515, 242] width 740 height 485
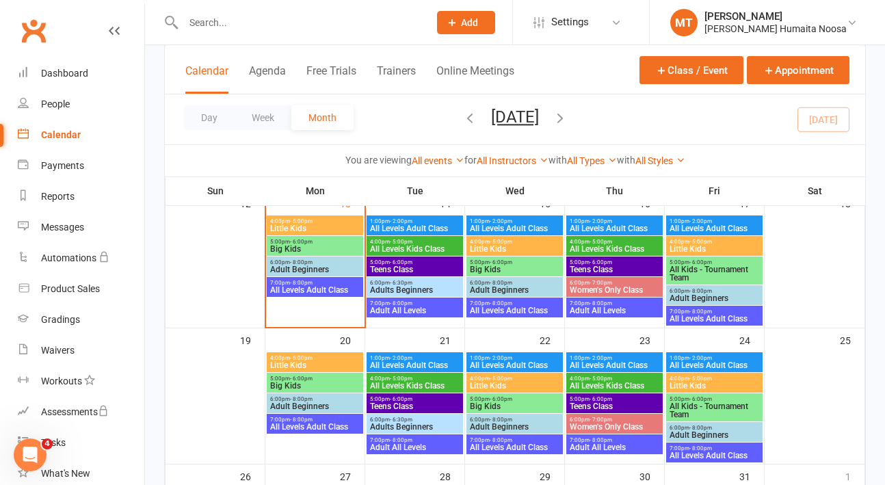
scroll to position [321, 0]
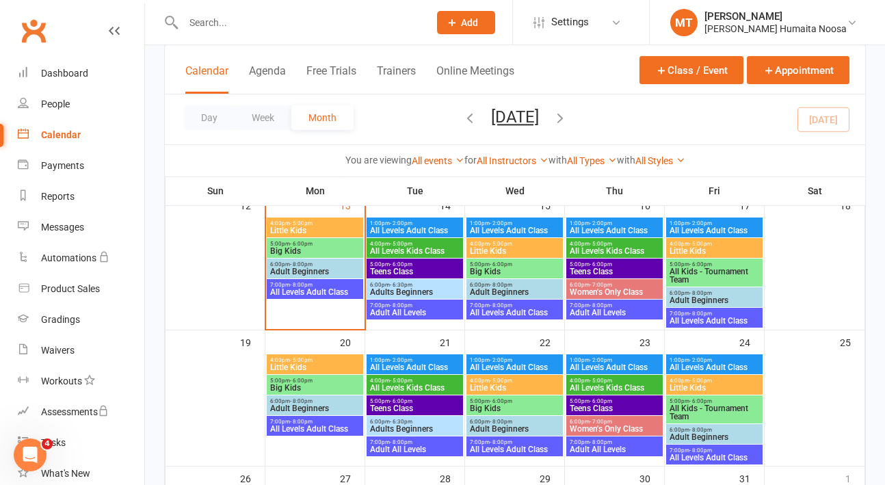
click at [399, 243] on span "- 5:00pm" at bounding box center [401, 244] width 23 height 6
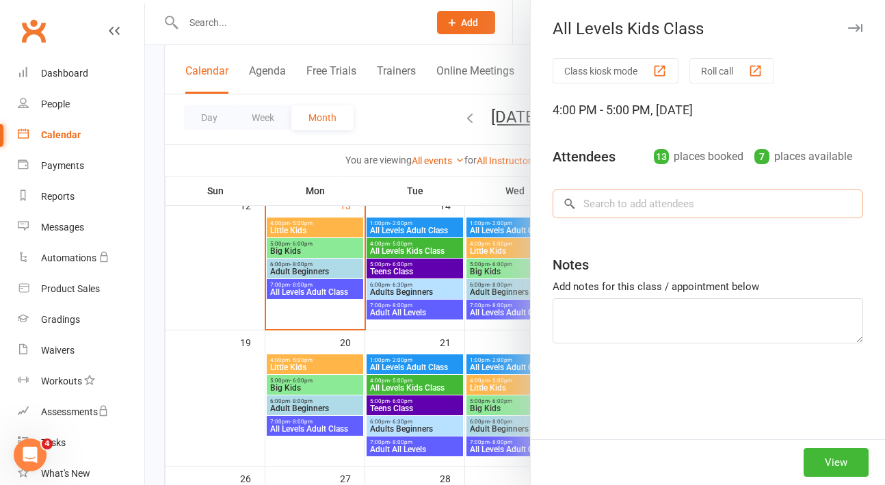
click at [641, 203] on input "search" at bounding box center [707, 203] width 310 height 29
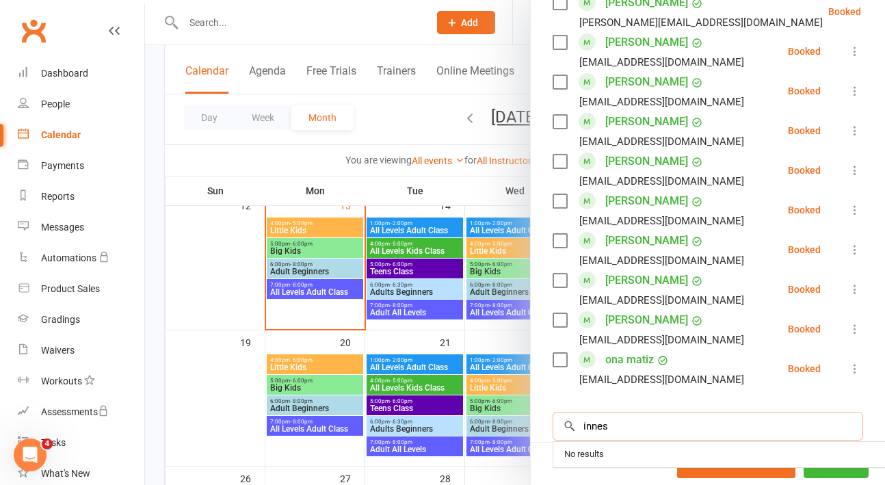
scroll to position [441, 0]
click at [615, 414] on input "innes" at bounding box center [707, 425] width 310 height 29
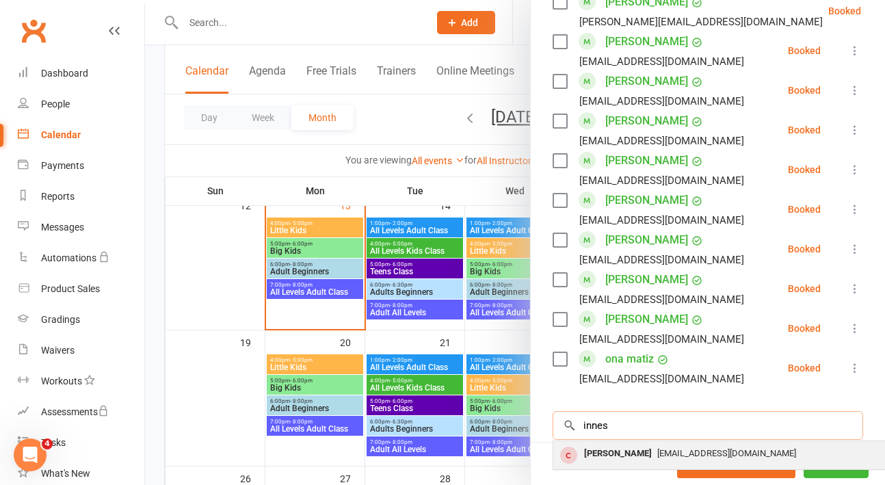
type input "innes"
click at [614, 444] on div "[PERSON_NAME]" at bounding box center [617, 454] width 79 height 20
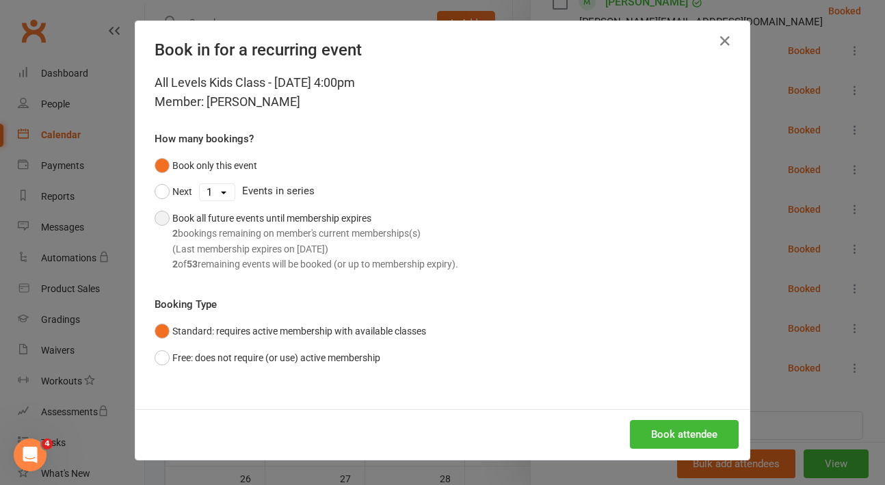
click at [160, 216] on button "Book all future events until membership expires 2 bookings remaining on member'…" at bounding box center [307, 241] width 304 height 72
click at [671, 433] on button "Book attendee" at bounding box center [684, 434] width 109 height 29
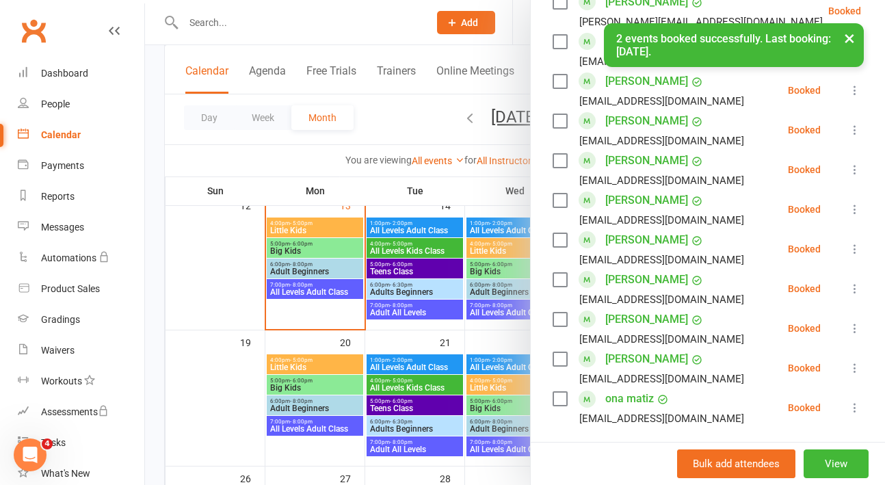
click at [208, 293] on div at bounding box center [515, 242] width 740 height 485
